Goal: Task Accomplishment & Management: Use online tool/utility

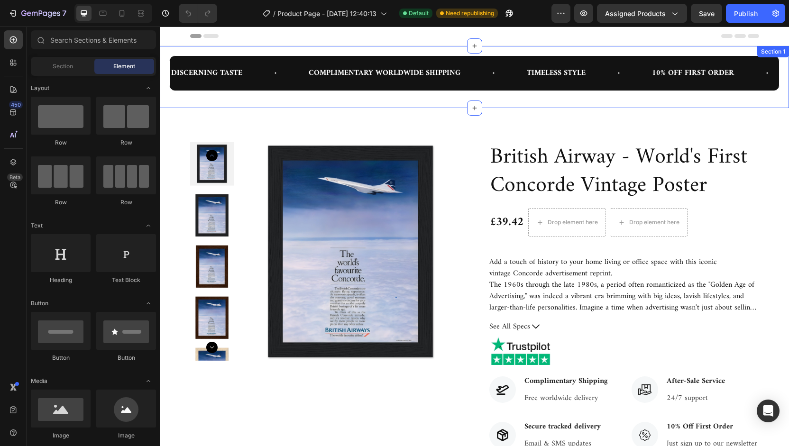
click at [484, 50] on div "DISCERNING TASTE Text COMPLIMENTARY WORLDWIDE SHIPPING Text TIMELESS STYLE Text…" at bounding box center [474, 77] width 629 height 62
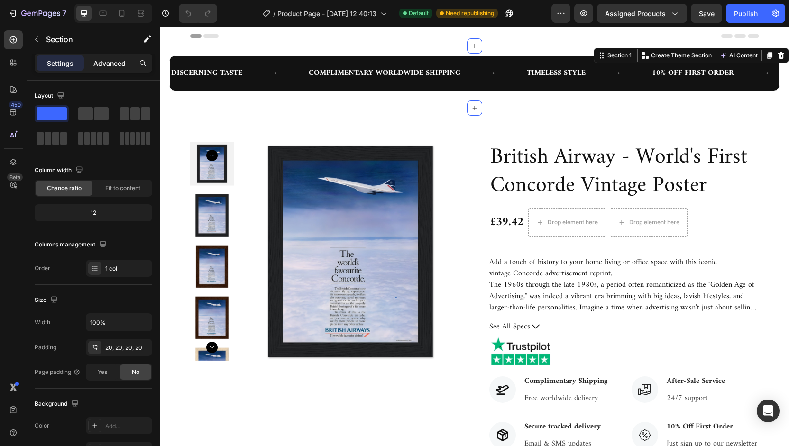
click at [101, 65] on p "Advanced" at bounding box center [109, 63] width 32 height 10
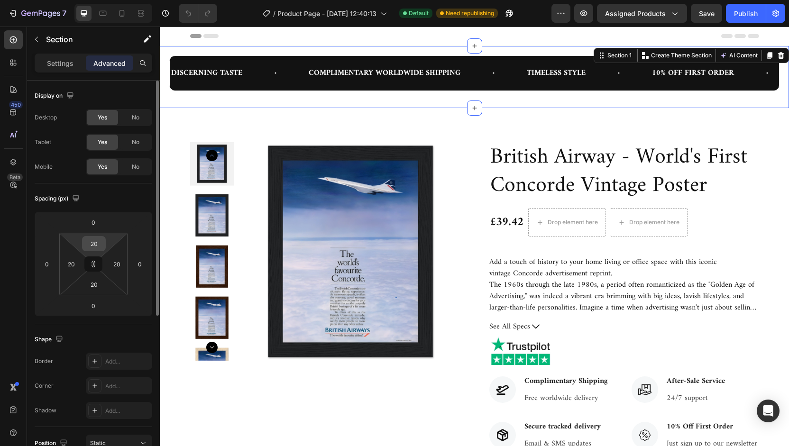
click at [101, 237] on input "20" at bounding box center [93, 243] width 19 height 14
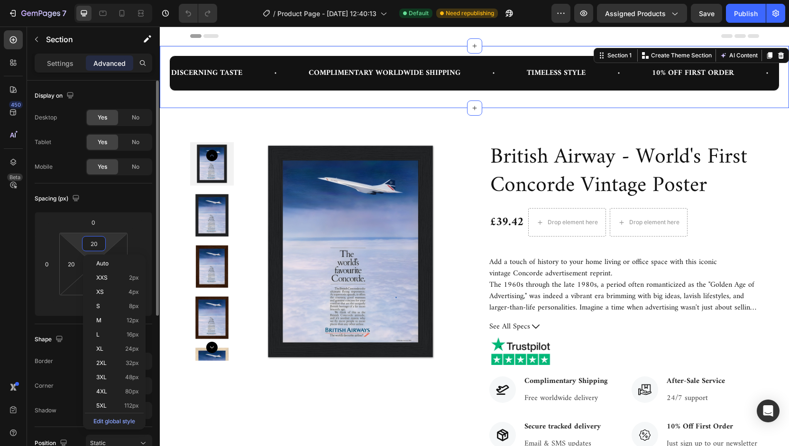
type input "3"
type input "30"
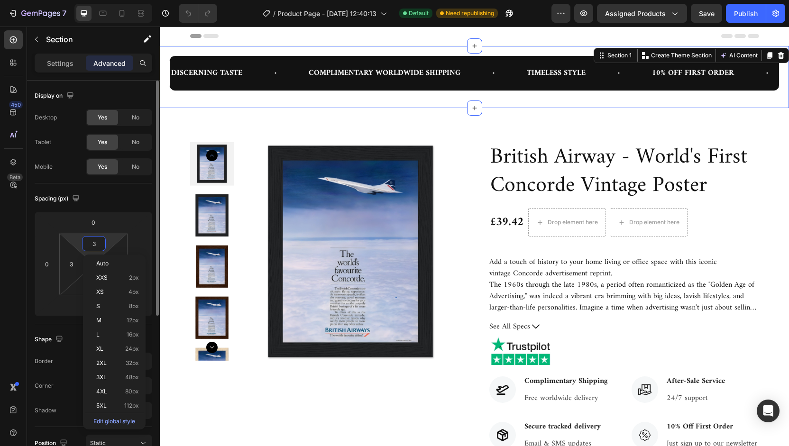
type input "30"
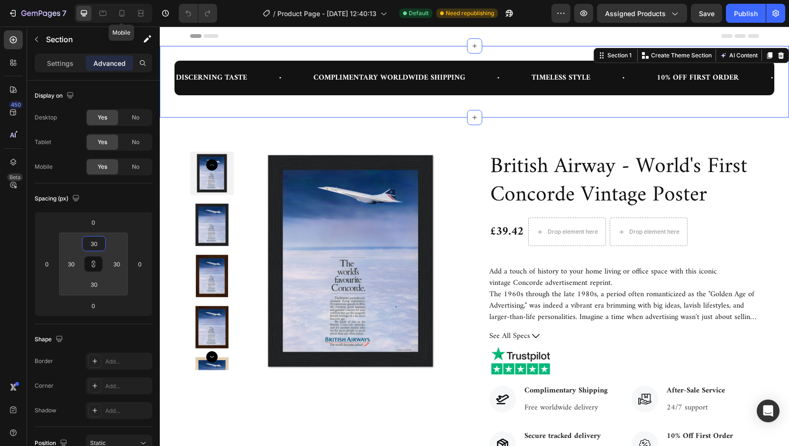
type input "30"
click at [125, 15] on icon at bounding box center [121, 13] width 9 height 9
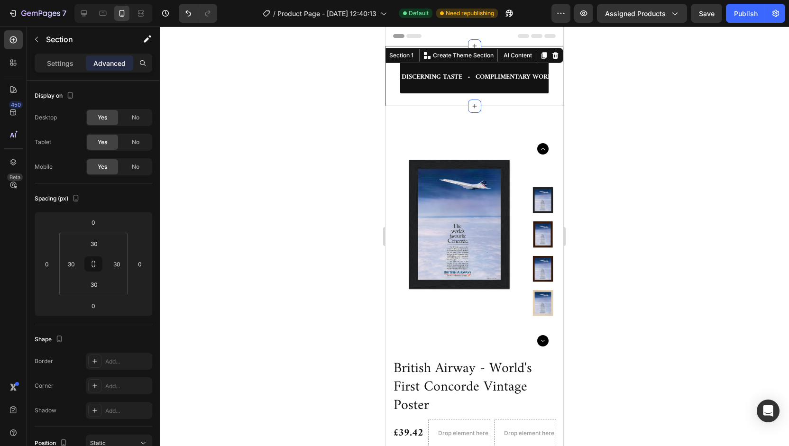
type input "10"
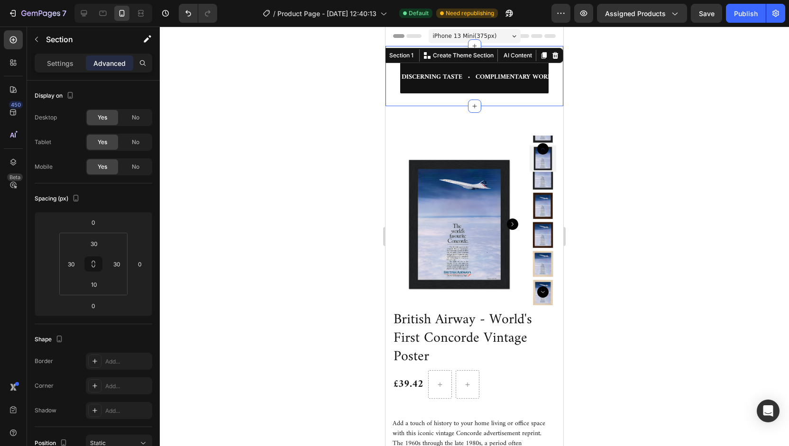
click at [657, 74] on div at bounding box center [474, 236] width 629 height 419
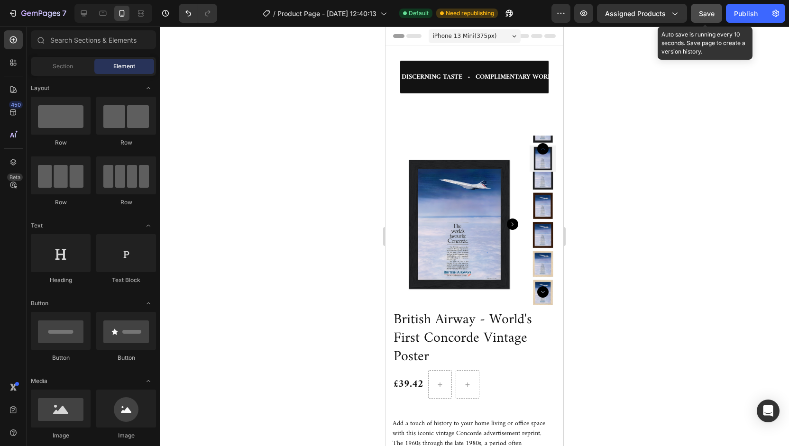
click at [713, 12] on span "Save" at bounding box center [707, 13] width 16 height 8
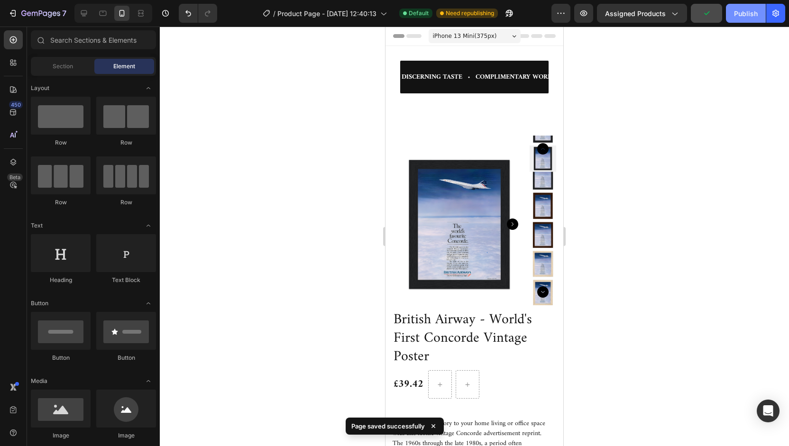
click at [754, 17] on div "Publish" at bounding box center [746, 14] width 24 height 10
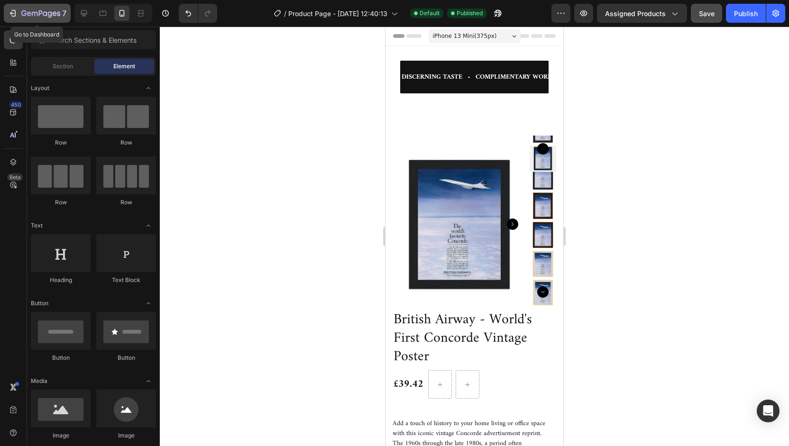
click at [13, 14] on icon "button" at bounding box center [12, 13] width 9 height 9
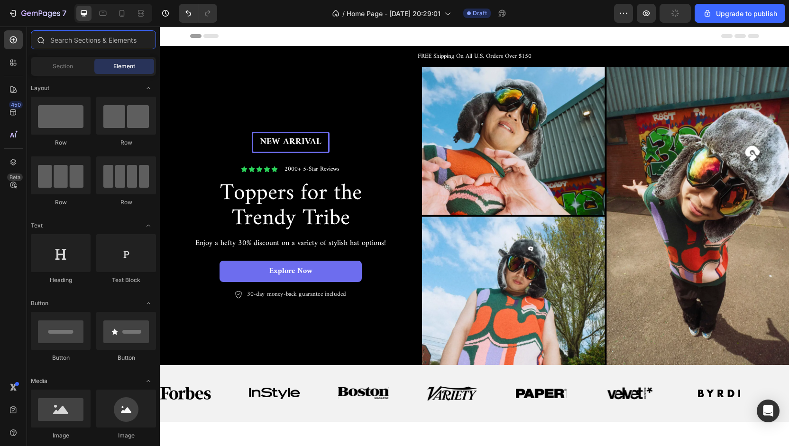
click at [75, 42] on input "text" at bounding box center [93, 39] width 125 height 19
type input ","
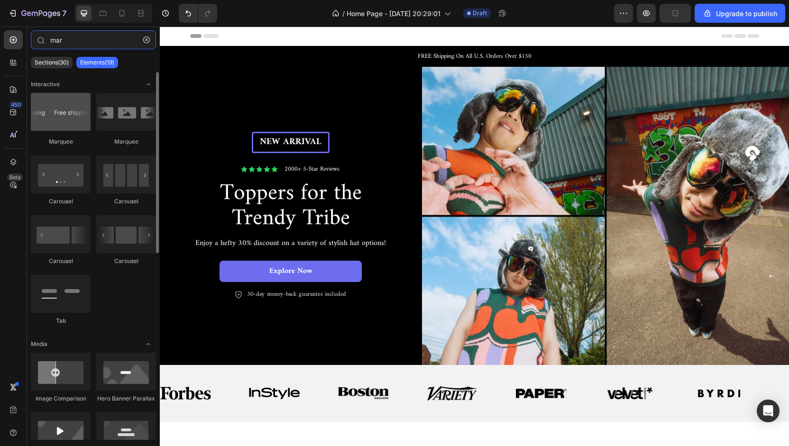
type input "mar"
click at [74, 107] on div at bounding box center [61, 112] width 60 height 38
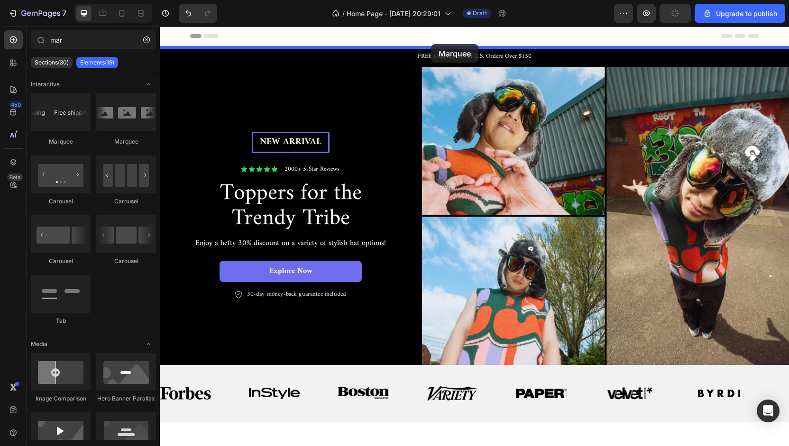
drag, startPoint x: 234, startPoint y: 134, endPoint x: 431, endPoint y: 45, distance: 216.4
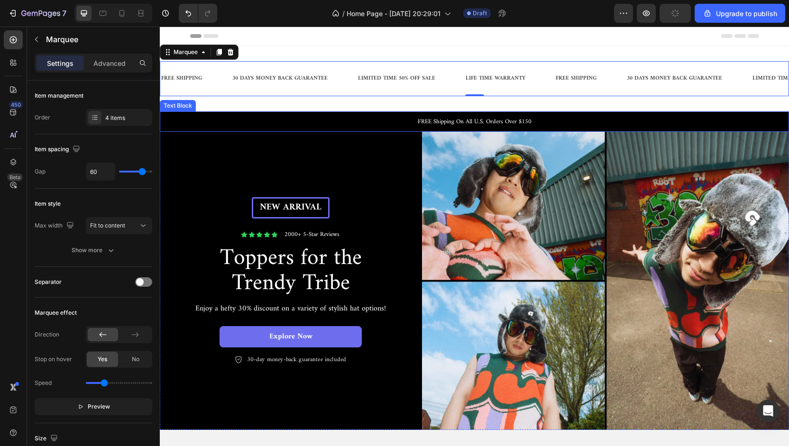
click at [451, 122] on p "FREE Shipping On All U.S. Orders Over $150" at bounding box center [474, 121] width 627 height 9
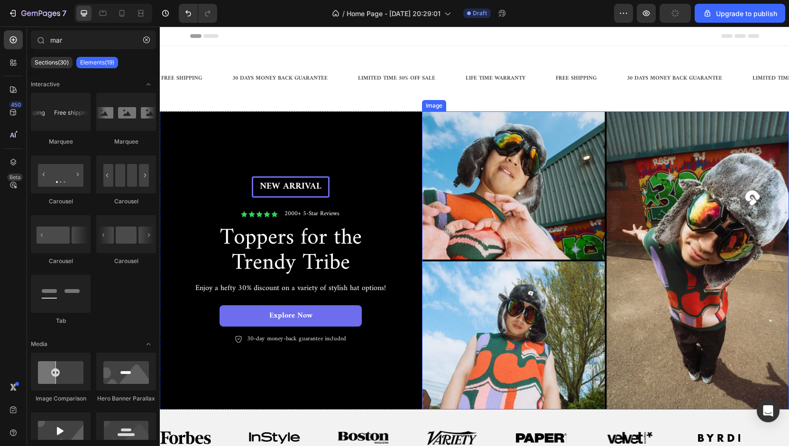
scroll to position [43, 0]
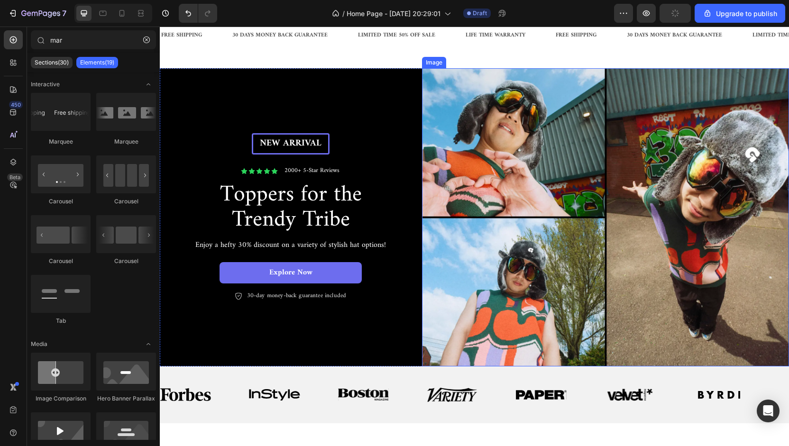
click at [510, 134] on img at bounding box center [605, 217] width 367 height 298
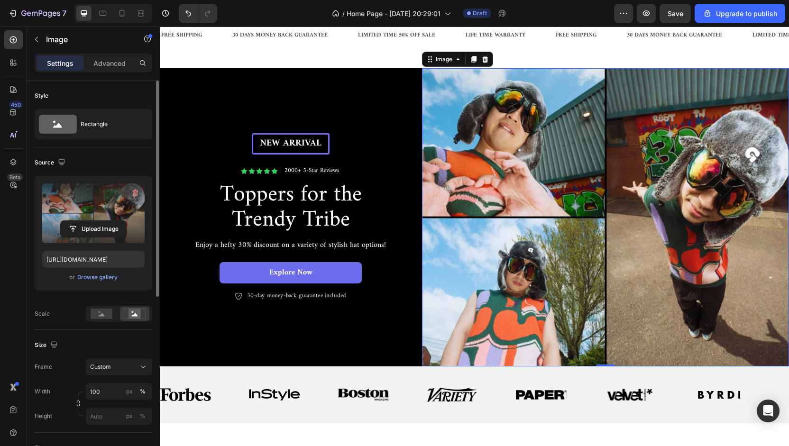
click at [104, 202] on label at bounding box center [93, 213] width 102 height 60
click at [104, 221] on input "file" at bounding box center [93, 229] width 65 height 16
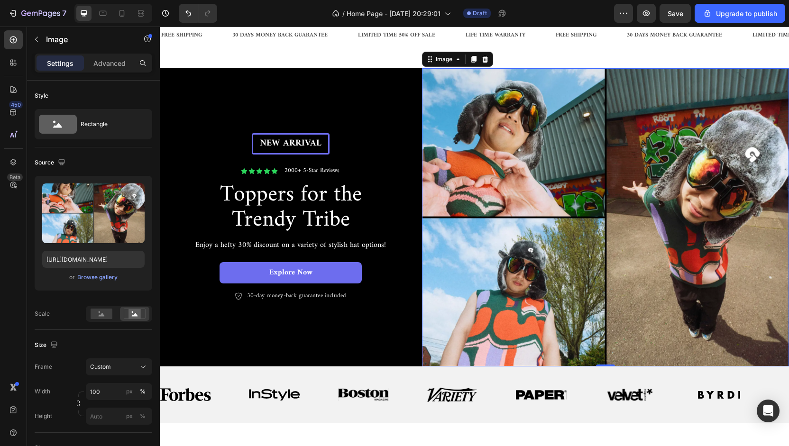
click at [545, 137] on img at bounding box center [605, 217] width 367 height 298
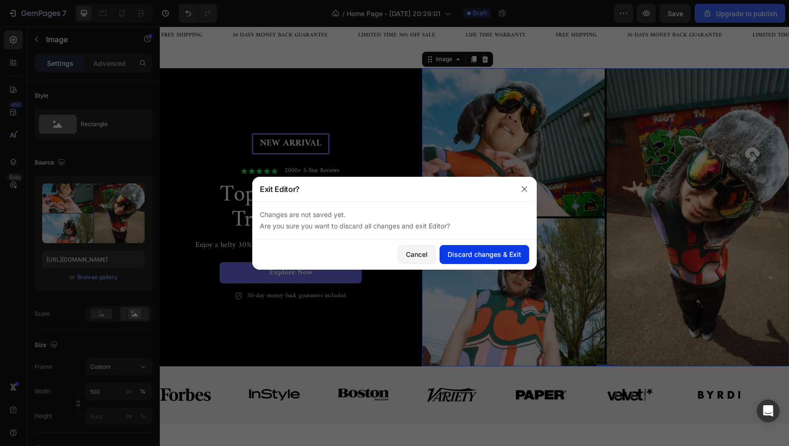
click at [468, 255] on div "Discard changes & Exit" at bounding box center [483, 254] width 73 height 10
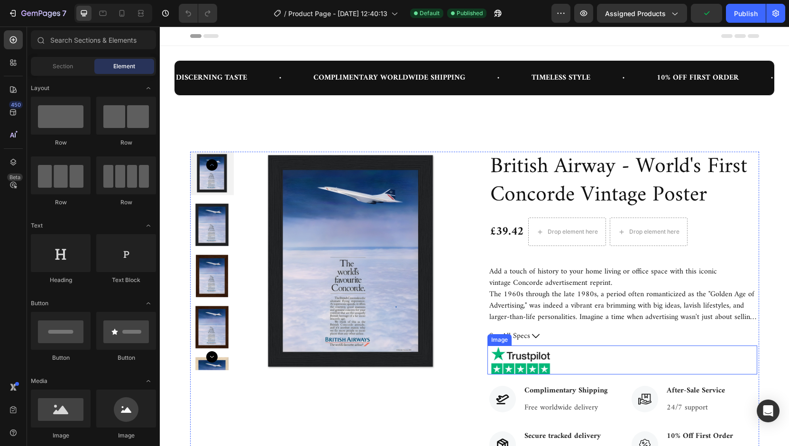
click at [513, 362] on img at bounding box center [520, 360] width 66 height 28
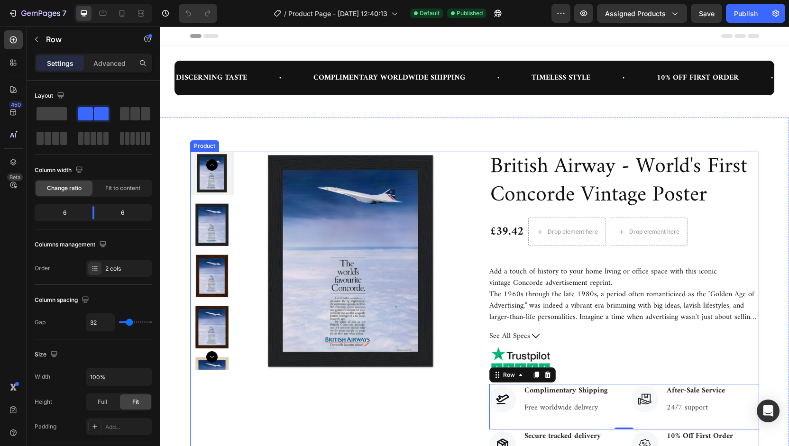
click at [613, 377] on div "British Airway - World's First Concorde Vintage Poster (P) Title £39.42 (P) Pri…" at bounding box center [624, 425] width 270 height 546
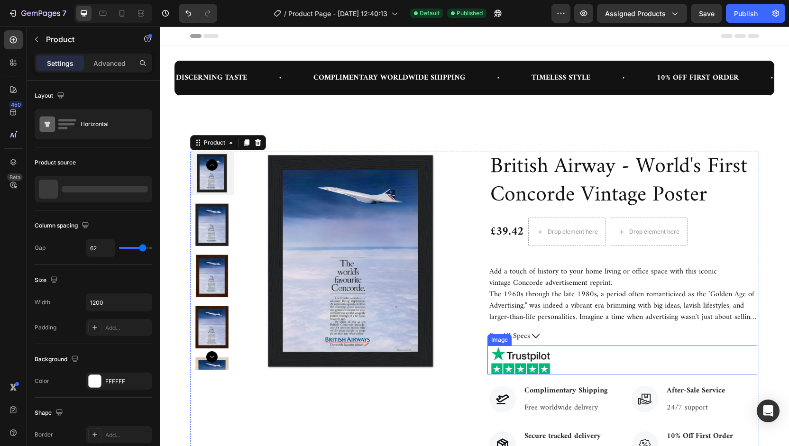
click at [553, 359] on div at bounding box center [622, 360] width 270 height 28
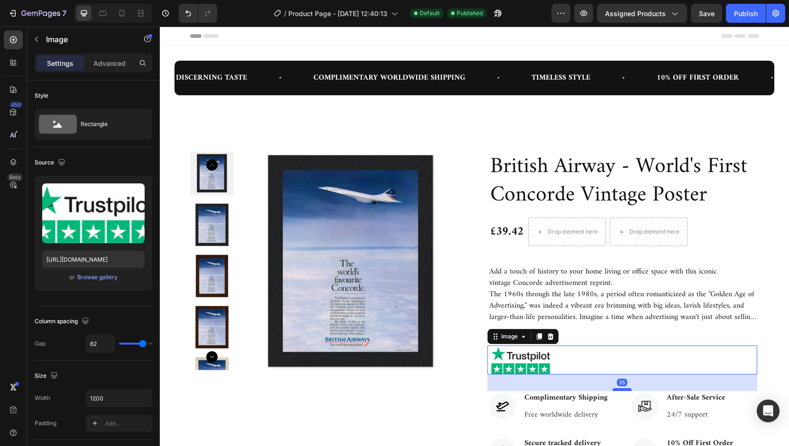
drag, startPoint x: 619, startPoint y: 383, endPoint x: 619, endPoint y: 391, distance: 7.6
click at [619, 391] on div at bounding box center [621, 389] width 19 height 3
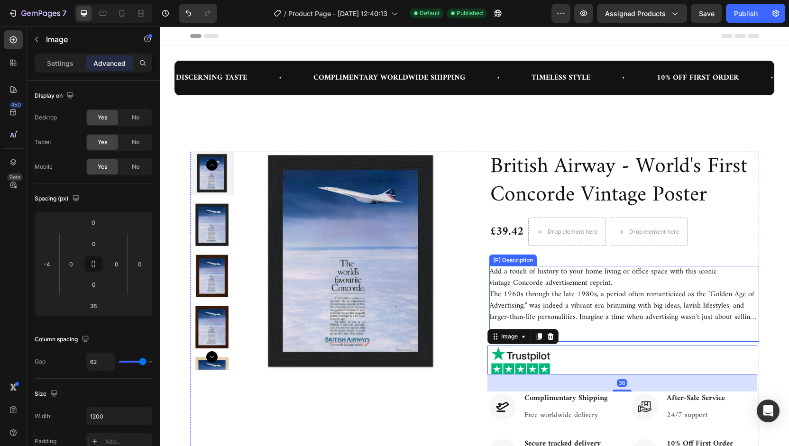
click at [585, 315] on p "The 1960s through the late 1980s, a period often romanticized as the "Golden Ag…" at bounding box center [621, 317] width 265 height 59
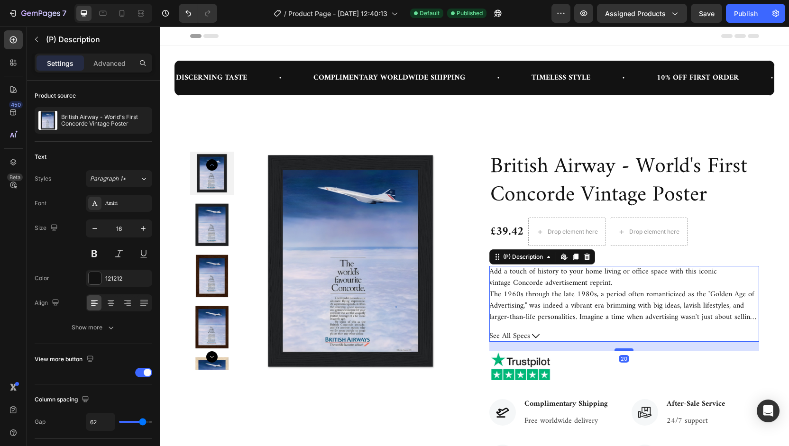
drag, startPoint x: 616, startPoint y: 345, endPoint x: 616, endPoint y: 350, distance: 5.7
click at [616, 350] on div at bounding box center [623, 349] width 19 height 3
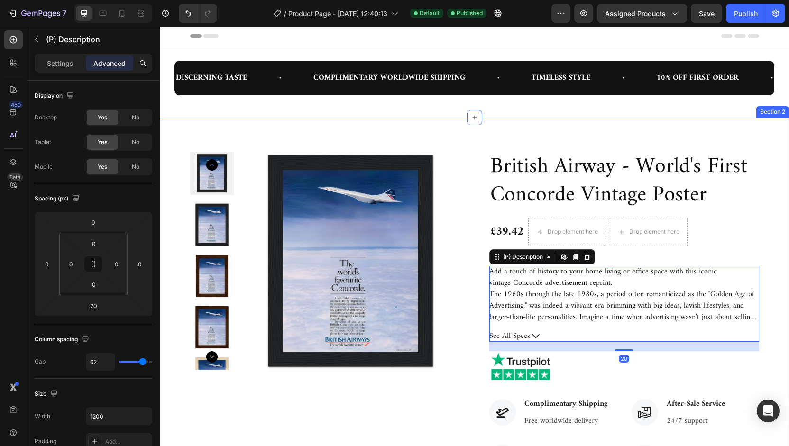
click at [771, 203] on div "Product Images British Airway - World's First Concorde Vintage Poster (P) Title…" at bounding box center [474, 431] width 615 height 559
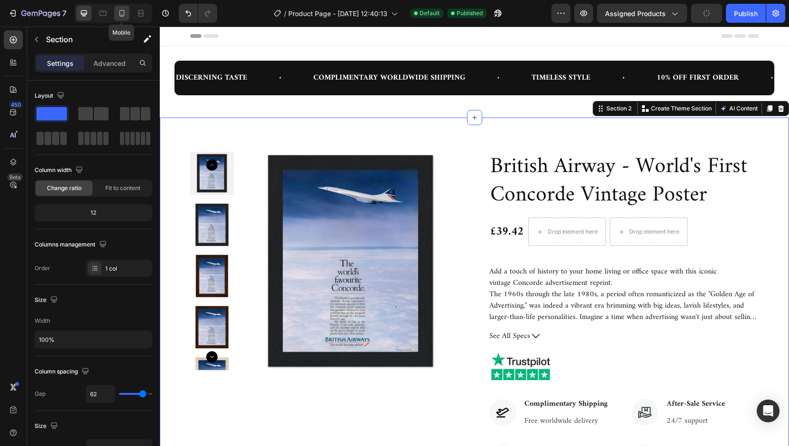
click at [121, 11] on icon at bounding box center [121, 13] width 9 height 9
type input "100%"
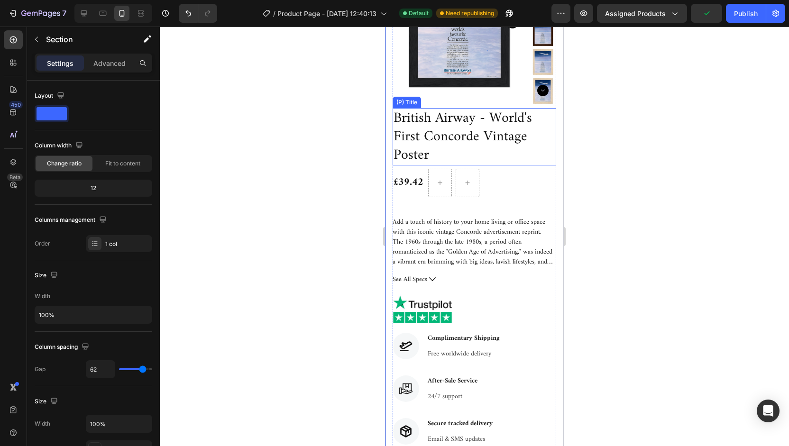
scroll to position [202, 0]
click at [424, 308] on img at bounding box center [422, 308] width 66 height 28
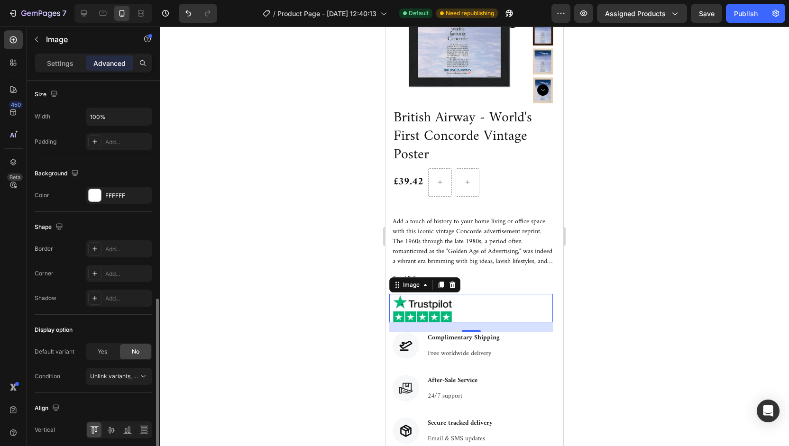
scroll to position [342, 0]
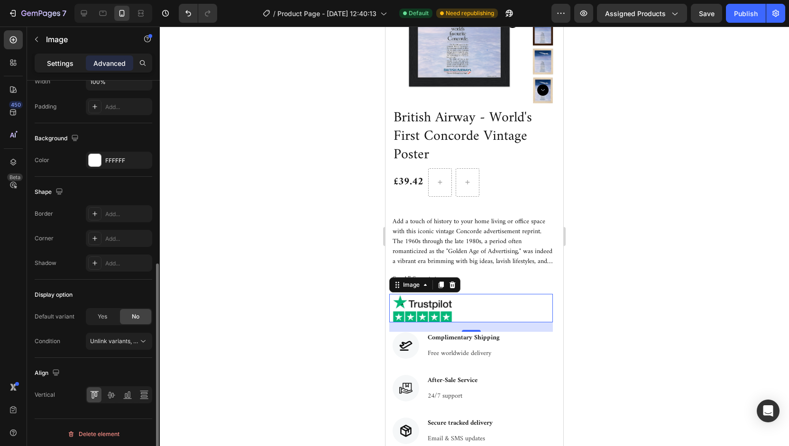
click at [71, 59] on p "Settings" at bounding box center [60, 63] width 27 height 10
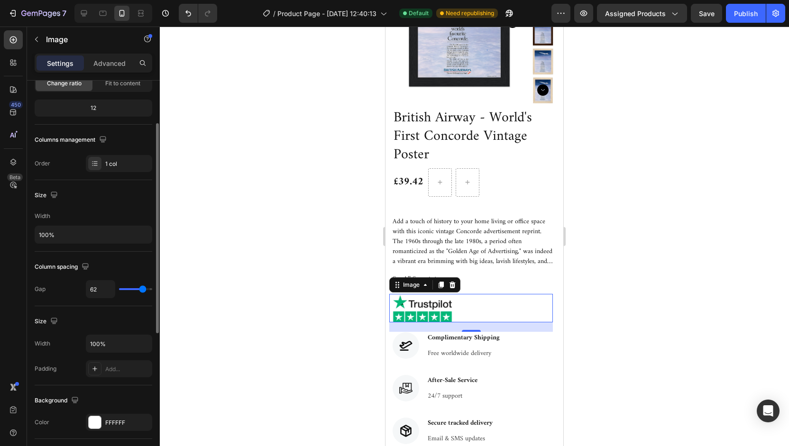
scroll to position [0, 0]
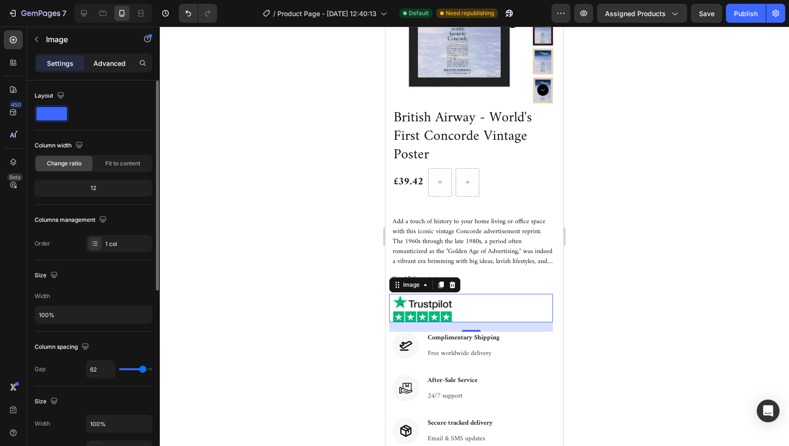
click at [106, 68] on div "Advanced" at bounding box center [109, 62] width 47 height 15
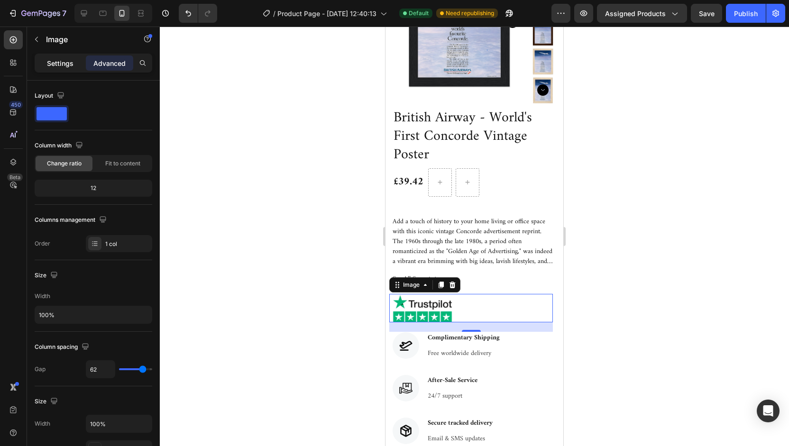
click at [64, 64] on p "Settings" at bounding box center [60, 63] width 27 height 10
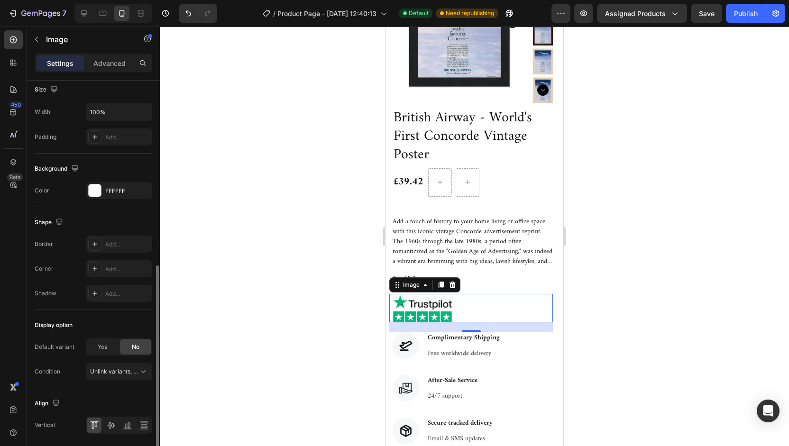
scroll to position [342, 0]
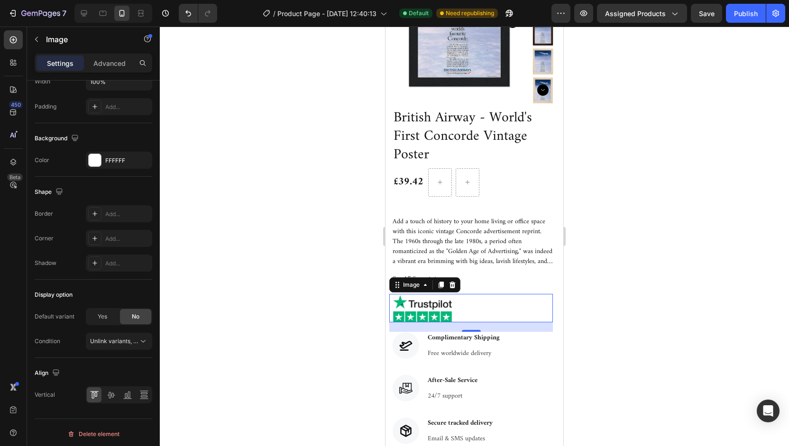
click at [390, 302] on img at bounding box center [422, 308] width 66 height 28
click at [483, 300] on div at bounding box center [471, 308] width 164 height 28
click at [114, 64] on p "Advanced" at bounding box center [109, 63] width 32 height 10
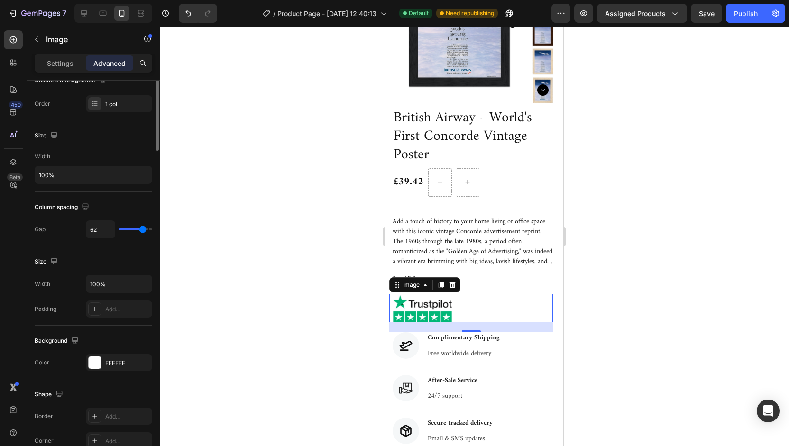
scroll to position [0, 0]
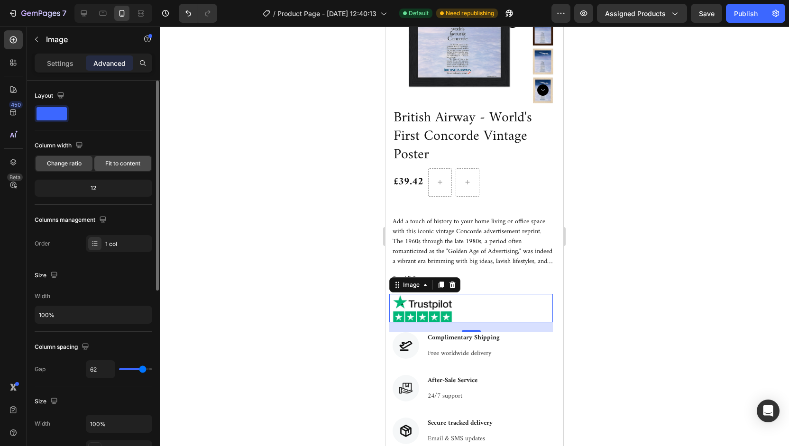
click at [111, 159] on span "Fit to content" at bounding box center [122, 163] width 35 height 9
type input "0"
type input "35"
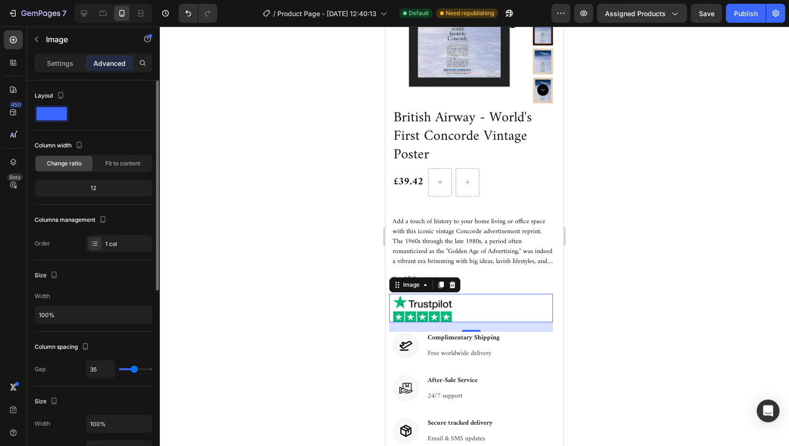
type input "45"
type input "30"
type input "0"
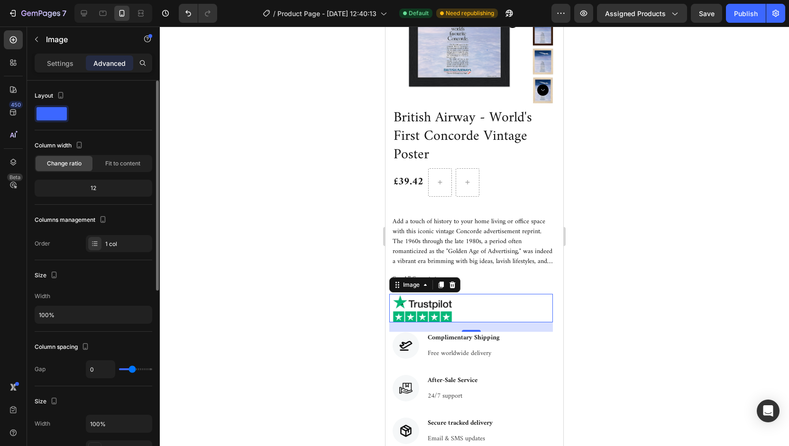
type input "0"
drag, startPoint x: 125, startPoint y: 367, endPoint x: 111, endPoint y: 367, distance: 13.3
click at [119, 368] on input "range" at bounding box center [135, 369] width 33 height 2
click at [93, 186] on div "12" at bounding box center [93, 188] width 114 height 13
click at [109, 167] on div "Fit to content" at bounding box center [122, 163] width 57 height 15
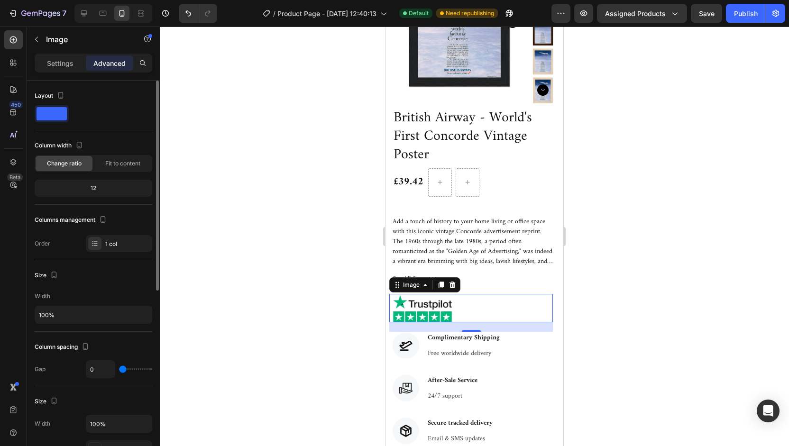
click at [93, 187] on div "12" at bounding box center [93, 188] width 114 height 13
click at [62, 66] on p "Settings" at bounding box center [60, 63] width 27 height 10
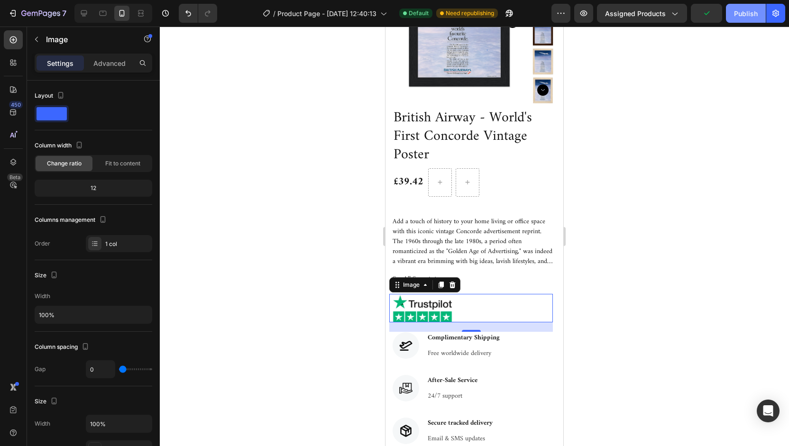
click at [745, 11] on div "Publish" at bounding box center [746, 14] width 24 height 10
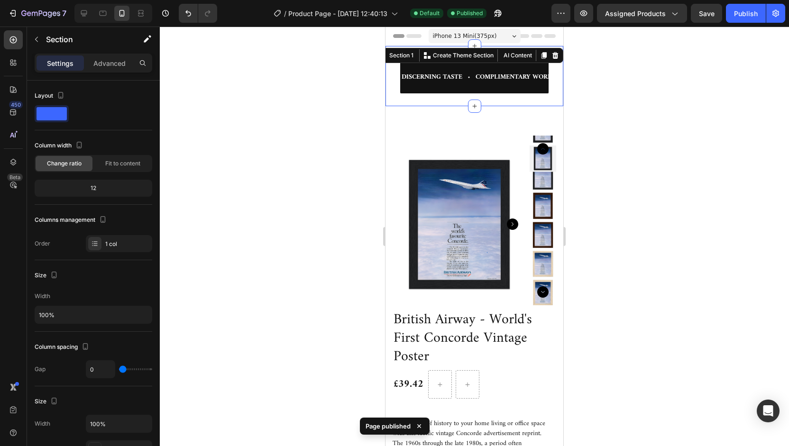
click at [459, 55] on div "DISCERNING TASTE Text COMPLIMENTARY WORLDWIDE SHIPPING Text TIMELESS STYLE Text…" at bounding box center [474, 76] width 178 height 60
click at [609, 78] on div at bounding box center [474, 236] width 629 height 419
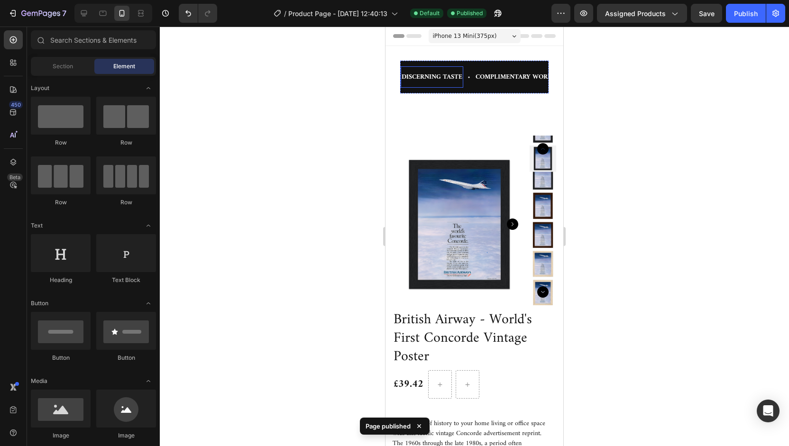
click at [420, 72] on p "DISCERNING TASTE" at bounding box center [431, 77] width 61 height 12
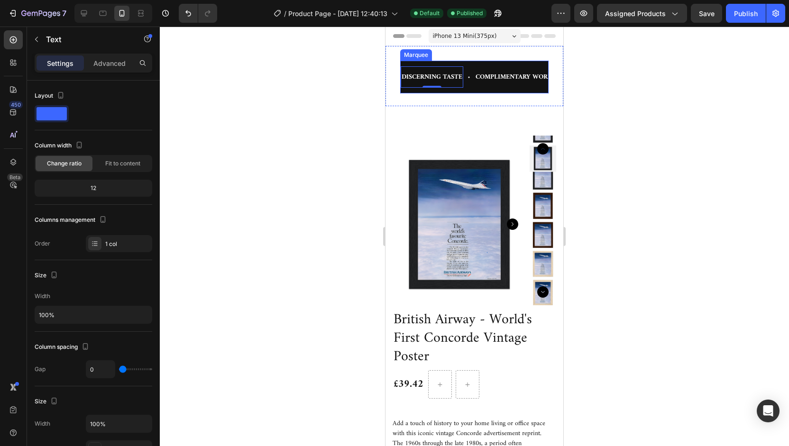
click at [418, 56] on div "Marquee" at bounding box center [416, 55] width 28 height 9
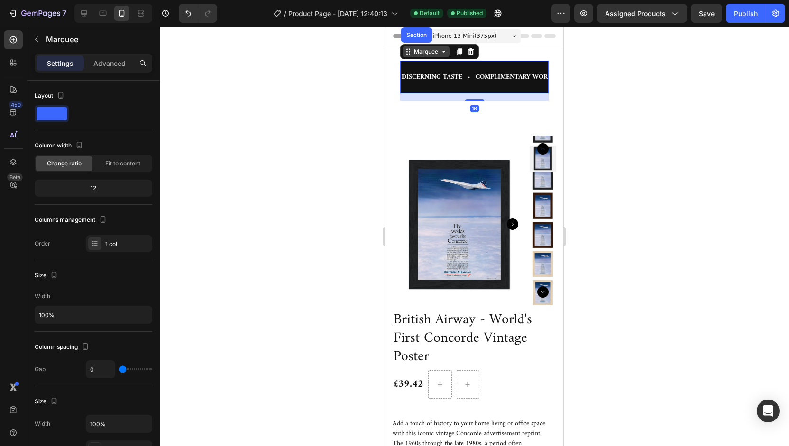
click at [440, 54] on icon at bounding box center [444, 52] width 8 height 8
click at [444, 54] on icon at bounding box center [444, 52] width 8 height 8
click at [446, 53] on icon at bounding box center [444, 52] width 8 height 8
click at [82, 10] on icon at bounding box center [84, 13] width 6 height 6
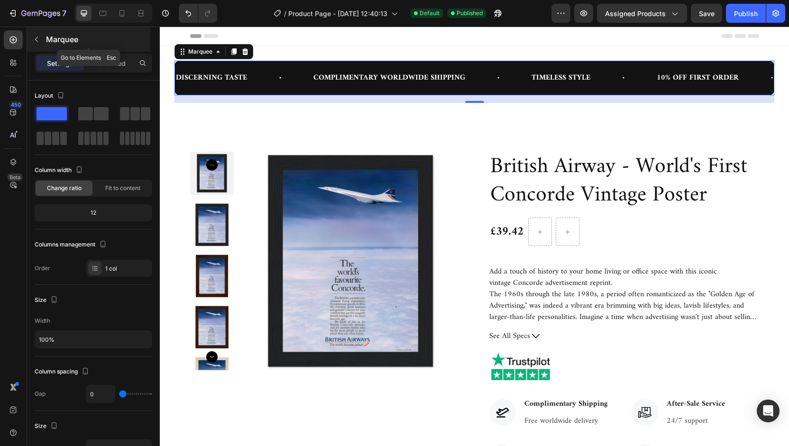
click at [39, 36] on icon "button" at bounding box center [37, 40] width 8 height 8
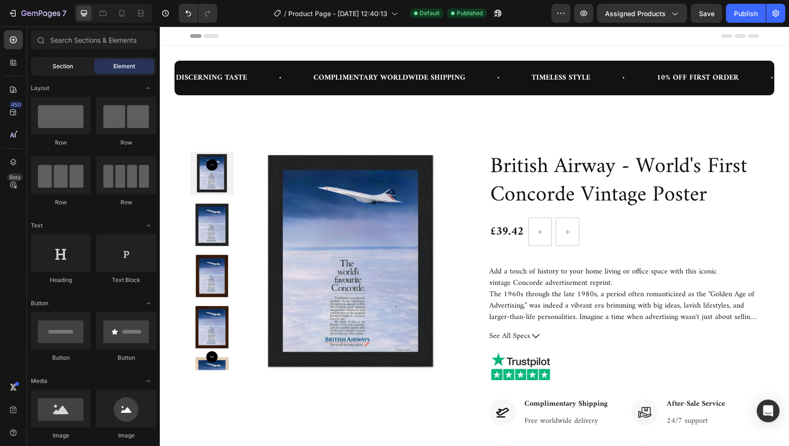
click at [72, 69] on span "Section" at bounding box center [63, 66] width 20 height 9
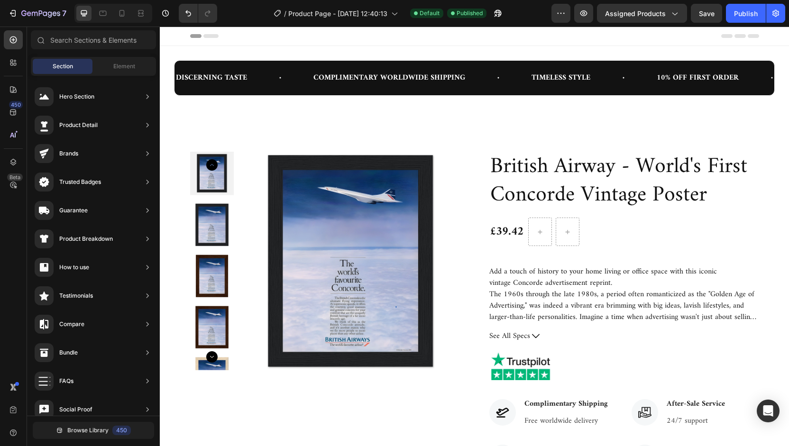
click at [539, 36] on div "Header" at bounding box center [474, 36] width 569 height 19
click at [183, 36] on span "Header" at bounding box center [188, 35] width 21 height 9
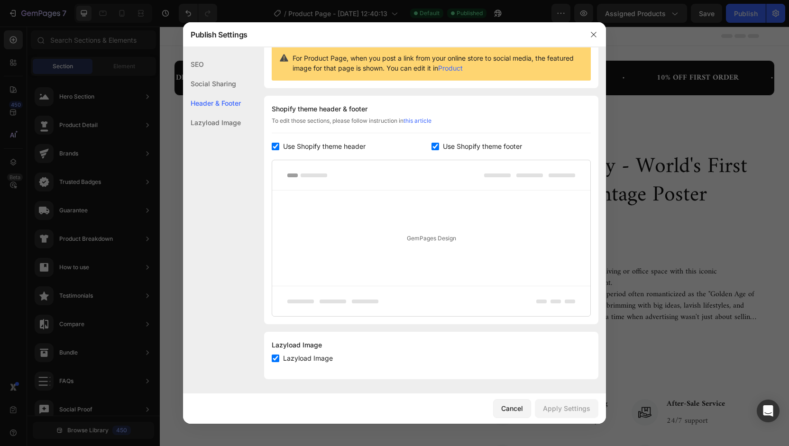
scroll to position [99, 0]
click at [592, 34] on icon "button" at bounding box center [594, 35] width 8 height 8
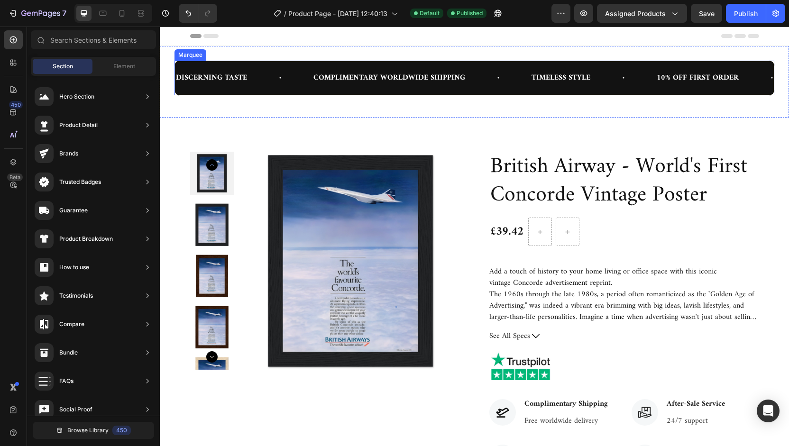
click at [485, 67] on div "COMPLIMENTARY WORLDWIDE SHIPPING Text" at bounding box center [421, 77] width 218 height 23
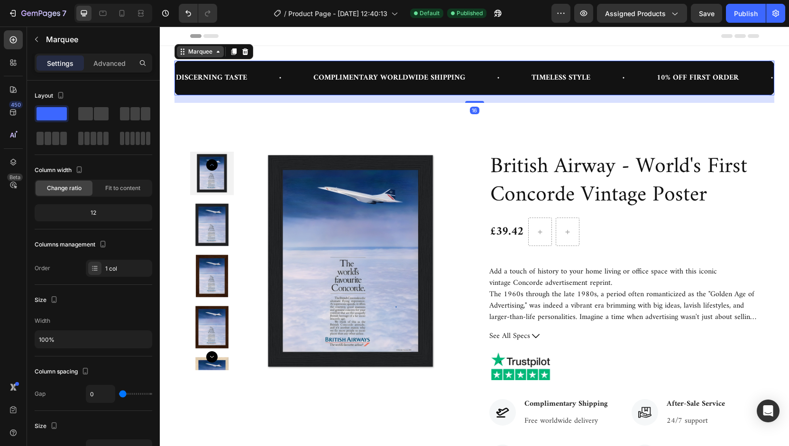
click at [220, 51] on icon at bounding box center [218, 52] width 8 height 8
click at [107, 66] on p "Advanced" at bounding box center [109, 63] width 32 height 10
click at [116, 55] on div "Settings Advanced" at bounding box center [94, 63] width 118 height 19
click at [112, 62] on p "Advanced" at bounding box center [109, 63] width 32 height 10
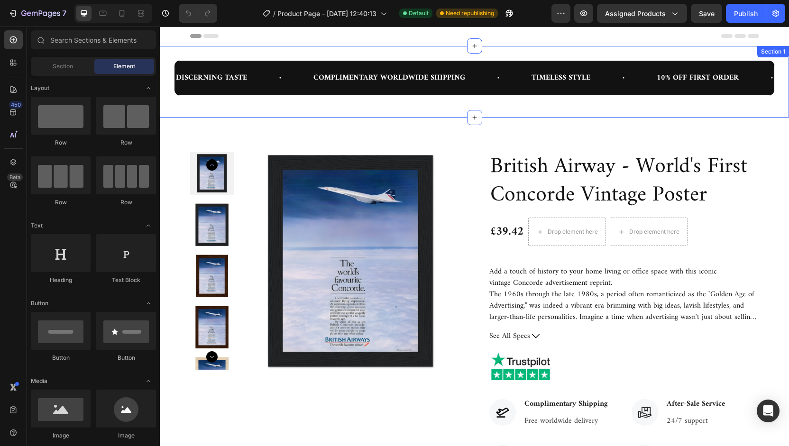
click at [768, 53] on div "Section 1" at bounding box center [773, 51] width 28 height 9
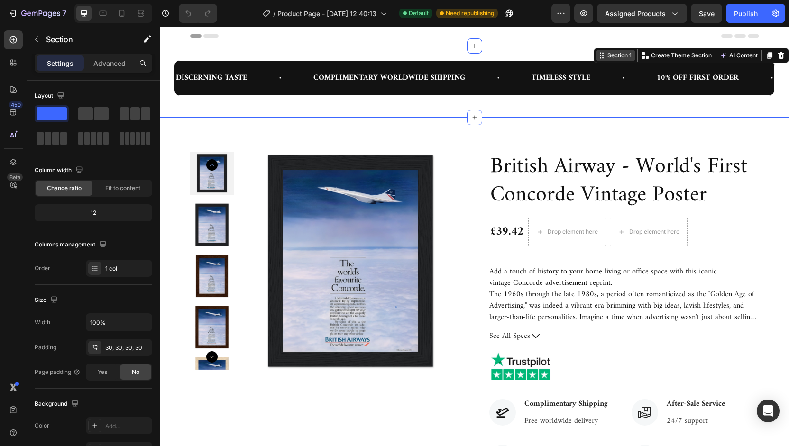
click at [610, 55] on div "Section 1" at bounding box center [619, 55] width 28 height 9
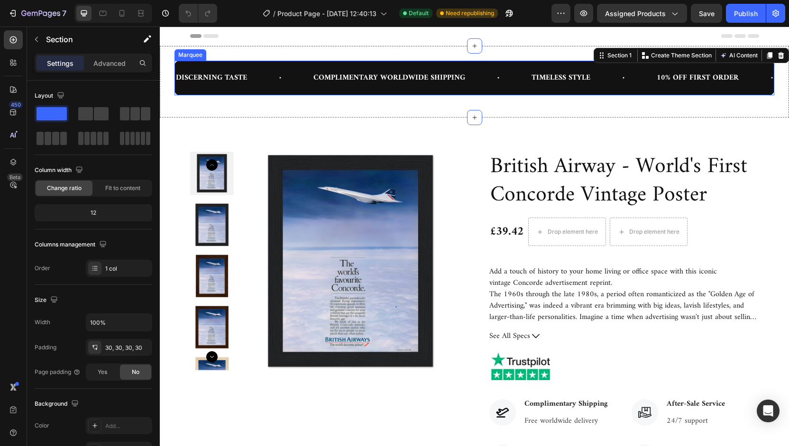
click at [180, 64] on div "DISCERNING TASTE Text COMPLIMENTARY WORLDWIDE SHIPPING Text TIMELESS STYLE Text…" at bounding box center [474, 78] width 600 height 36
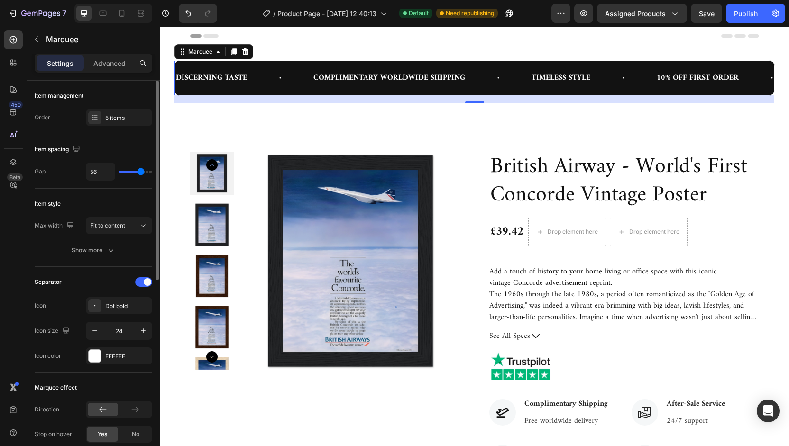
type input "30"
type input "25"
type input "22"
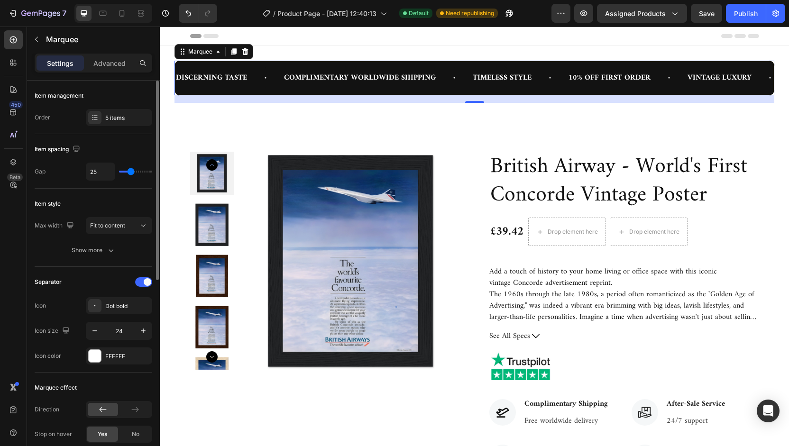
type input "22"
type input "19"
type input "18"
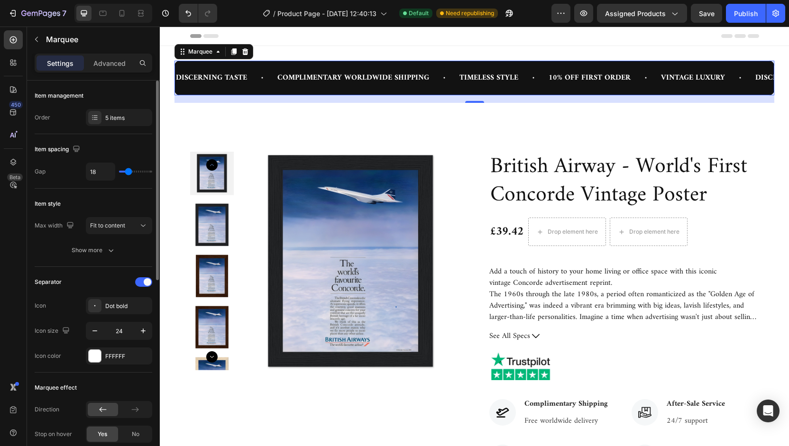
type input "6"
type input "0"
type input "8"
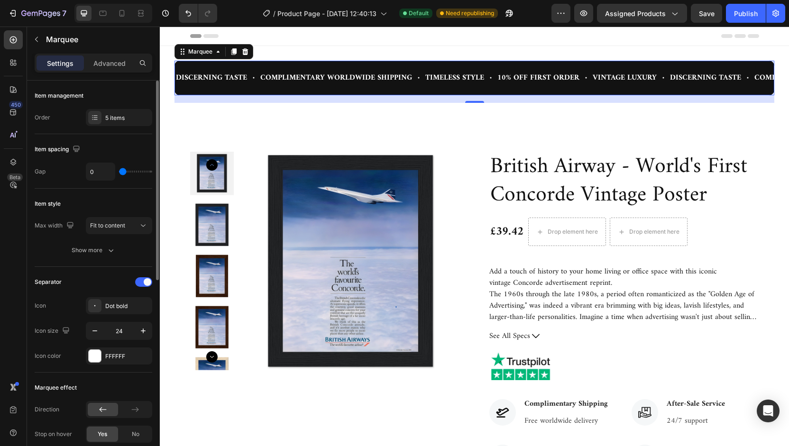
type input "8"
type input "13"
type input "14"
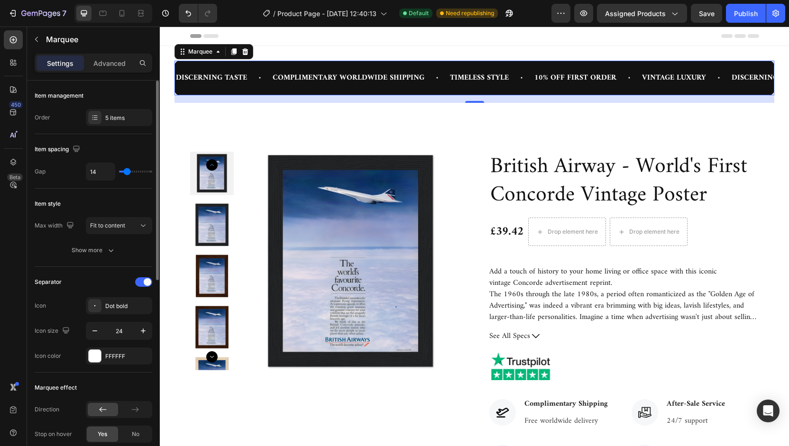
type input "15"
type input "16"
drag, startPoint x: 138, startPoint y: 170, endPoint x: 128, endPoint y: 171, distance: 10.0
type input "16"
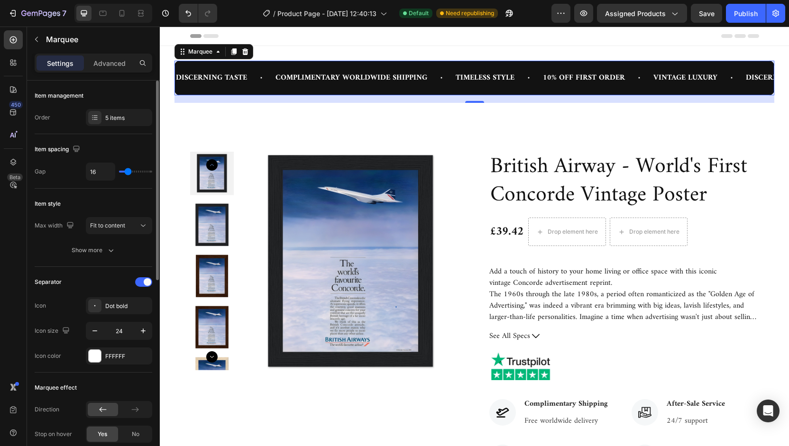
click at [128, 171] on input "range" at bounding box center [135, 172] width 33 height 2
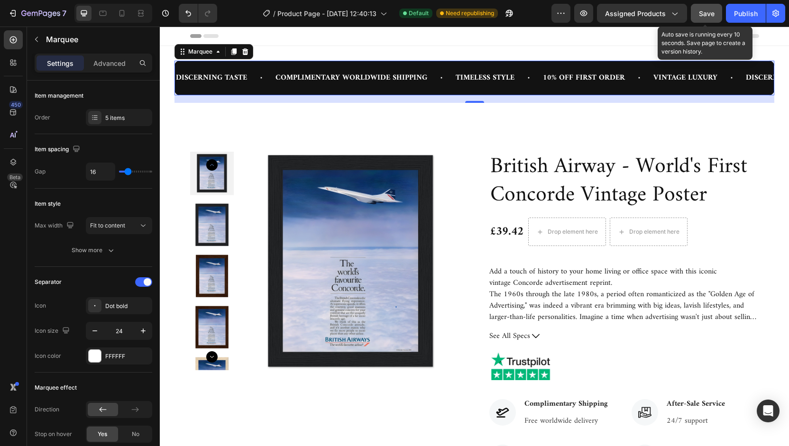
click at [704, 13] on span "Save" at bounding box center [707, 13] width 16 height 8
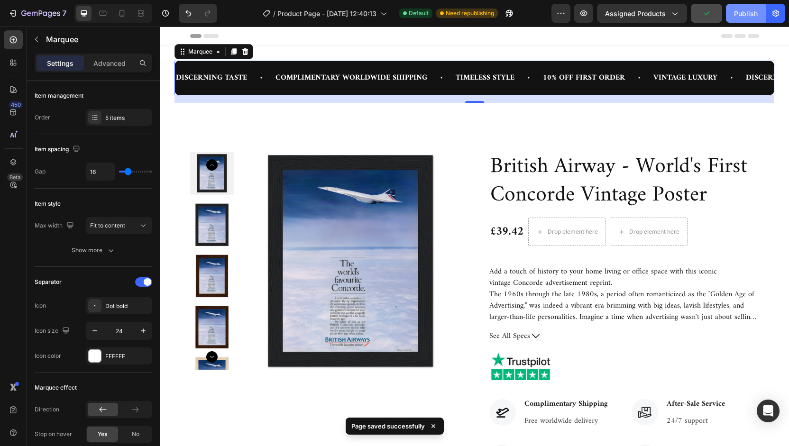
click at [743, 12] on div "Publish" at bounding box center [746, 14] width 24 height 10
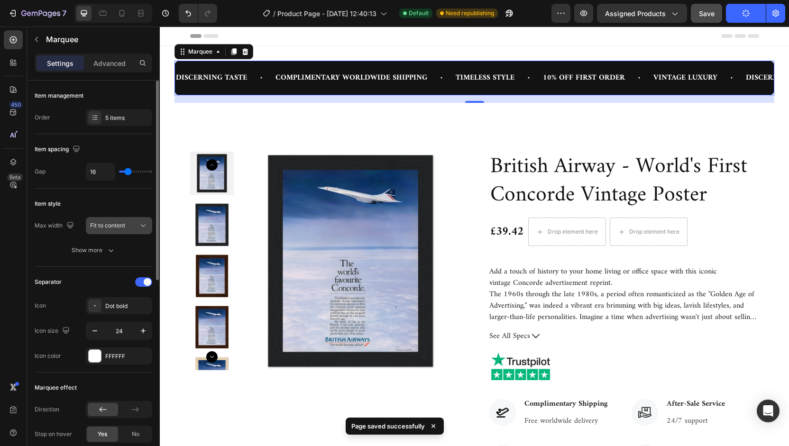
click at [129, 222] on div "Fit to content" at bounding box center [114, 225] width 48 height 9
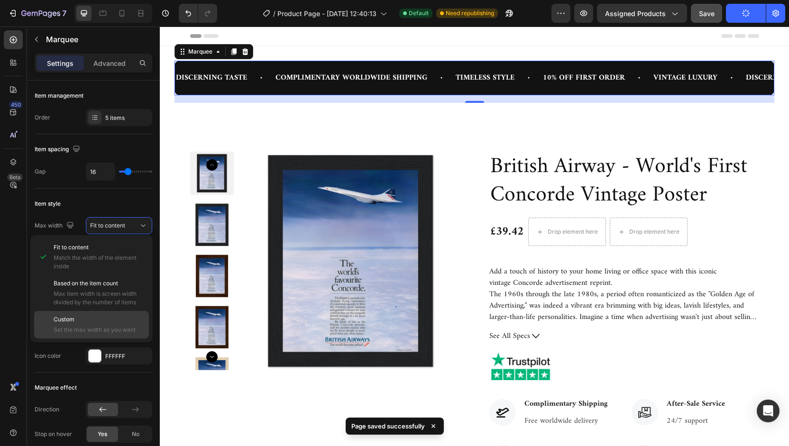
click at [86, 318] on p "Custom" at bounding box center [99, 319] width 91 height 9
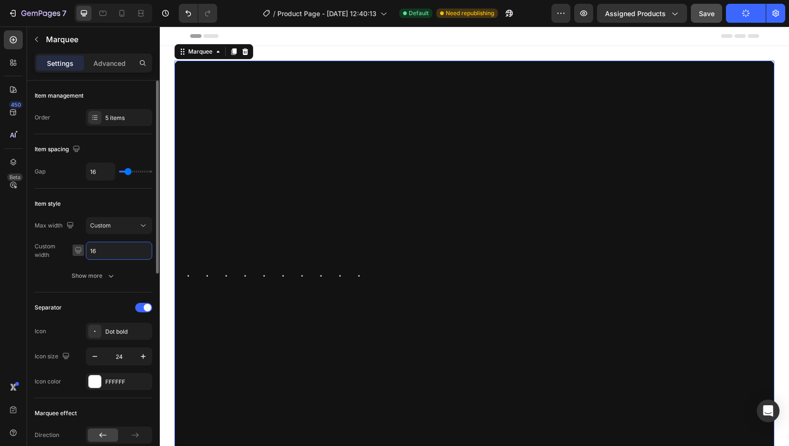
type input "1"
type input "2"
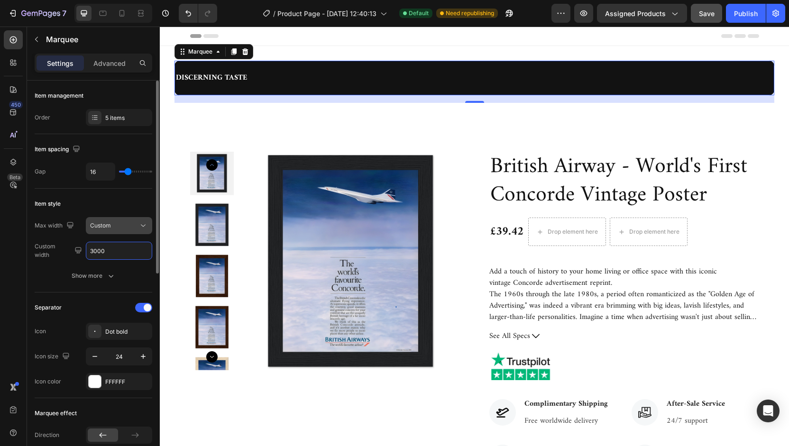
type input "3000"
click at [118, 222] on div "Custom" at bounding box center [114, 225] width 48 height 9
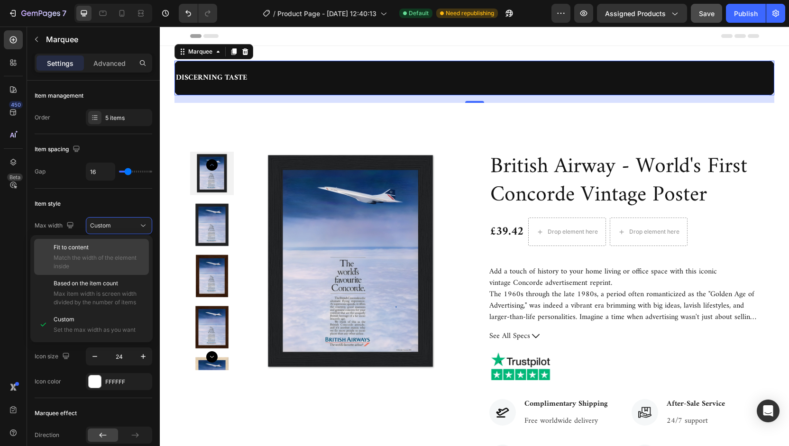
click at [90, 248] on p "Fit to content" at bounding box center [99, 247] width 91 height 9
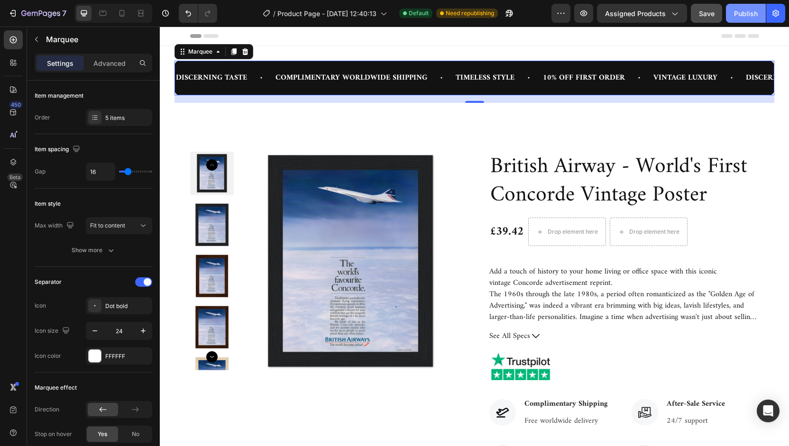
click at [743, 18] on div "Publish" at bounding box center [746, 14] width 24 height 10
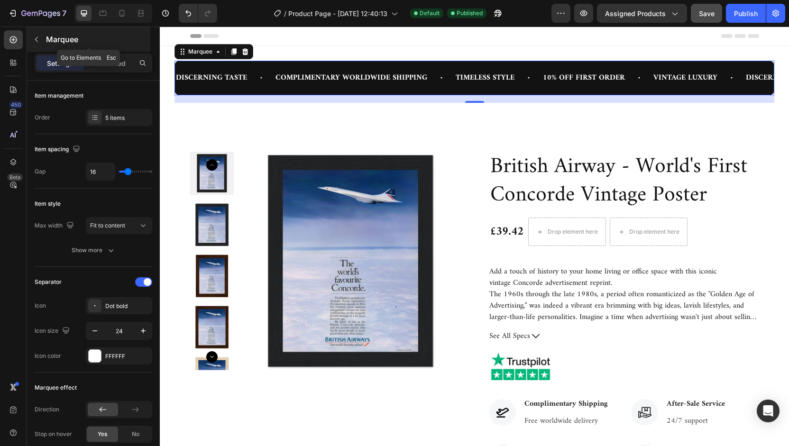
click at [36, 40] on icon "button" at bounding box center [37, 40] width 8 height 8
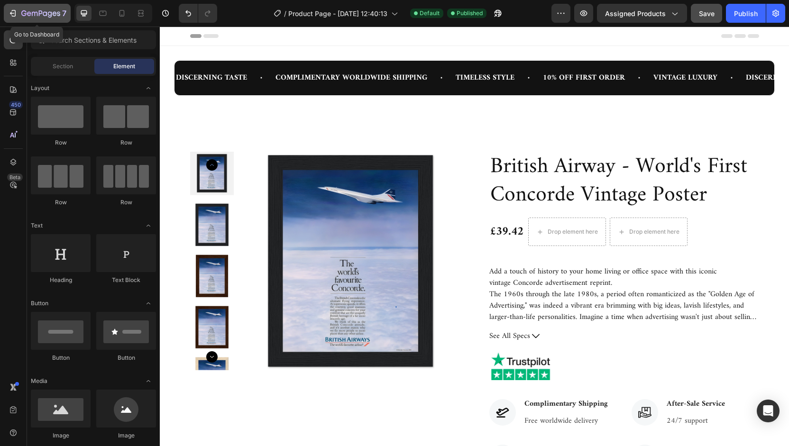
click at [25, 12] on icon "button" at bounding box center [40, 14] width 39 height 8
